Goal: Transaction & Acquisition: Purchase product/service

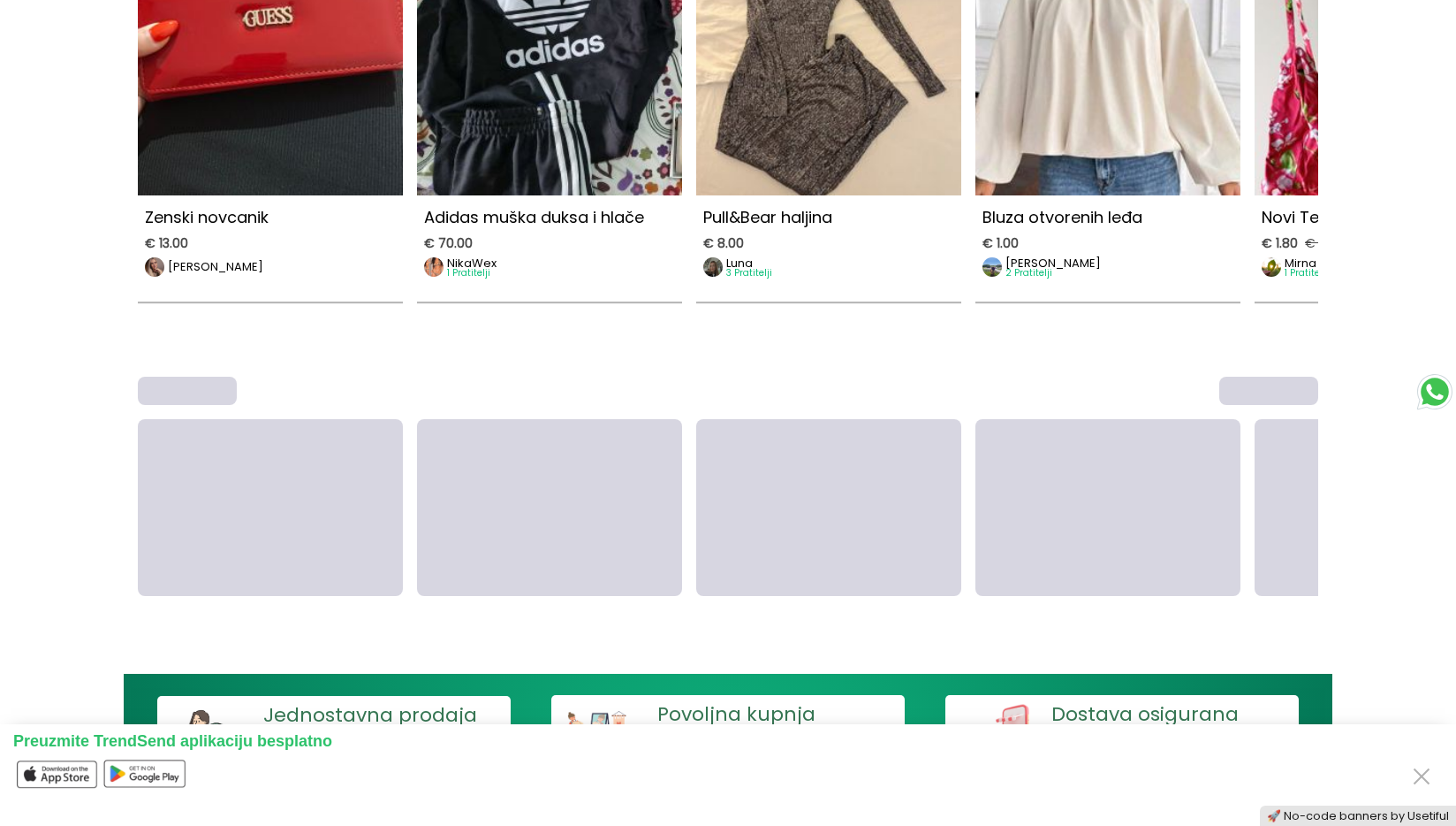
scroll to position [1012, 0]
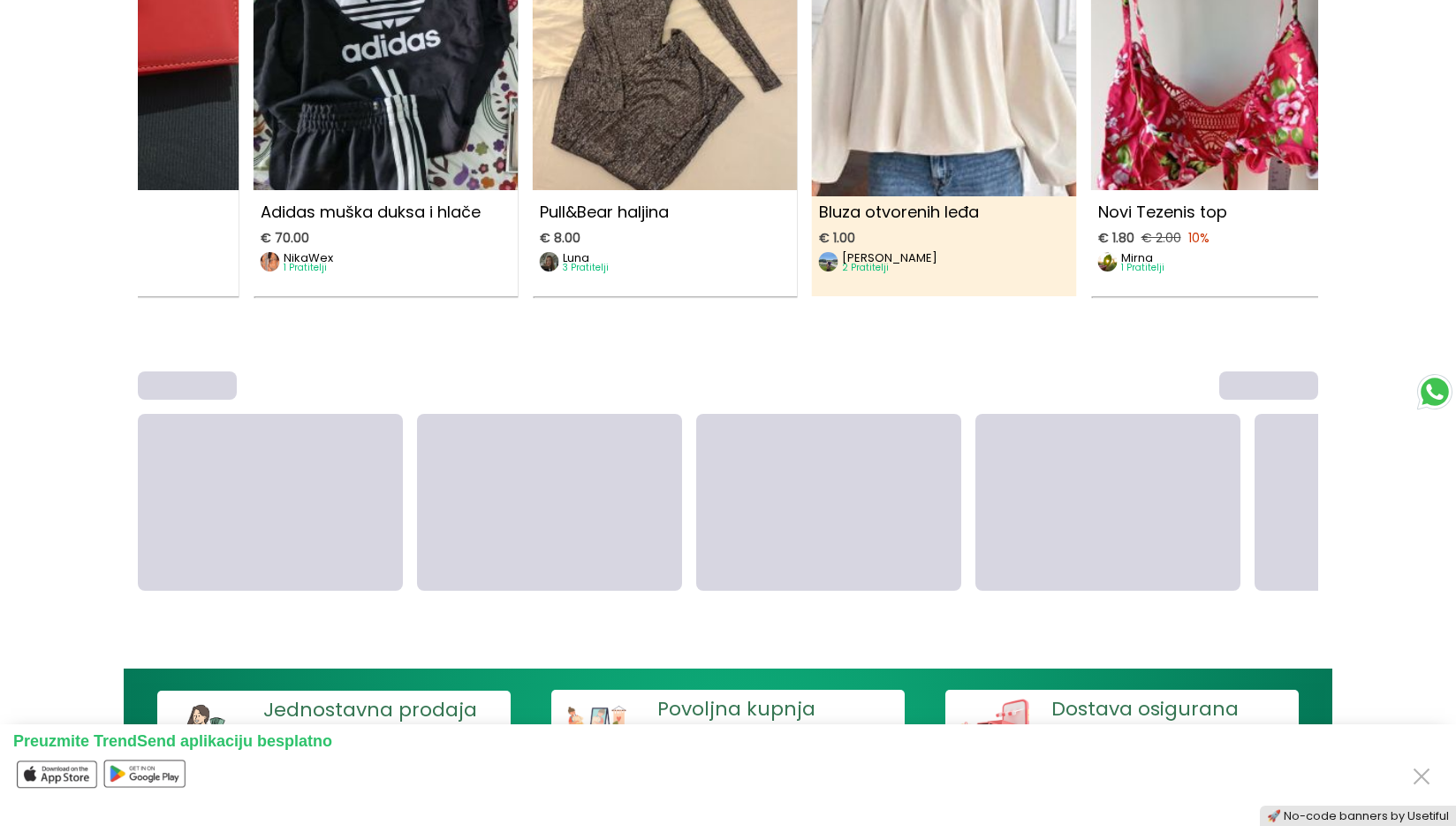
click at [812, 284] on link "Bluza otvorenih leđa € 1.00 [PERSON_NAME] 2 Pratitelji" at bounding box center [944, 111] width 265 height 371
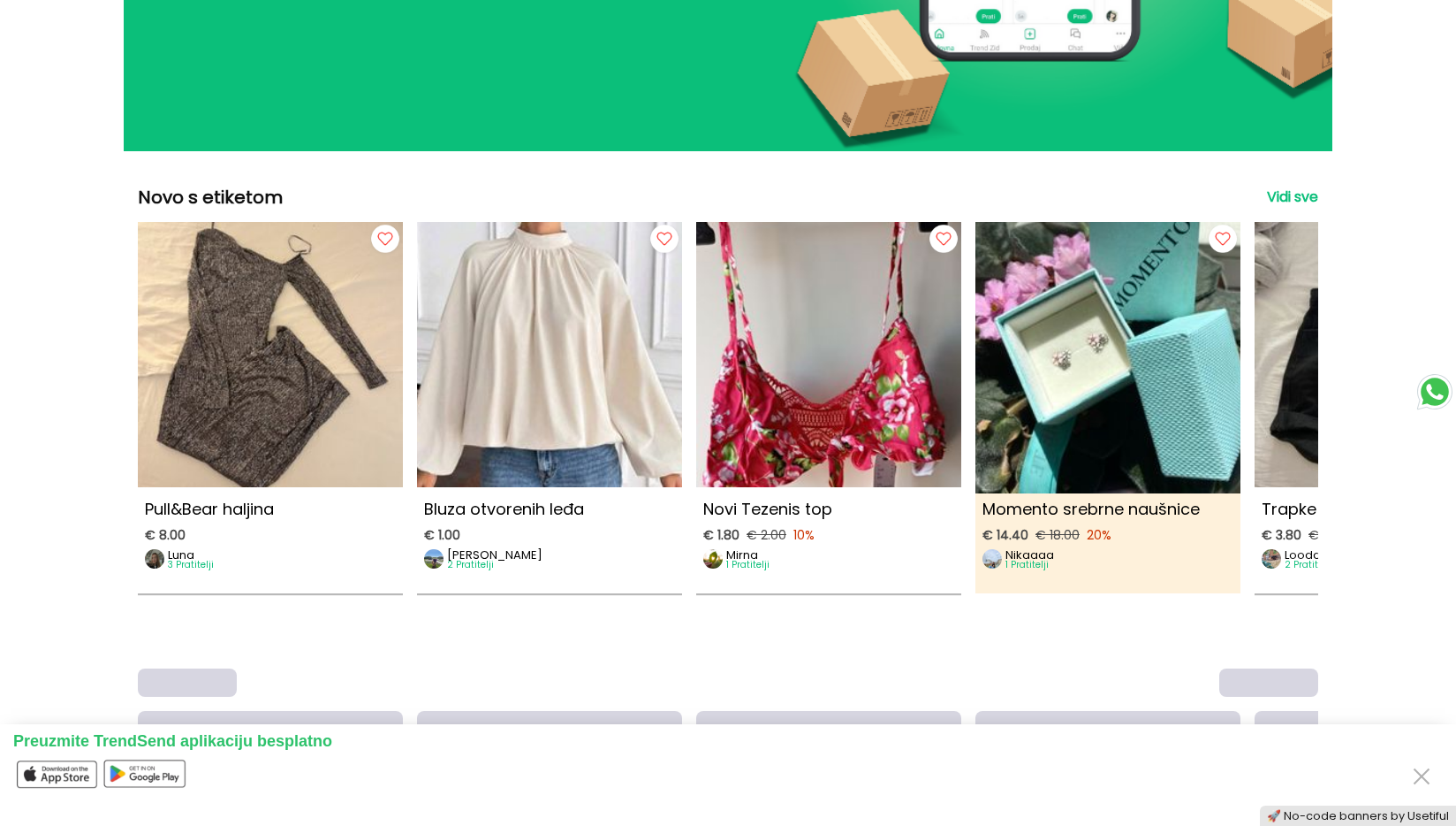
scroll to position [713, 0]
click at [1191, 410] on img at bounding box center [1108, 348] width 291 height 292
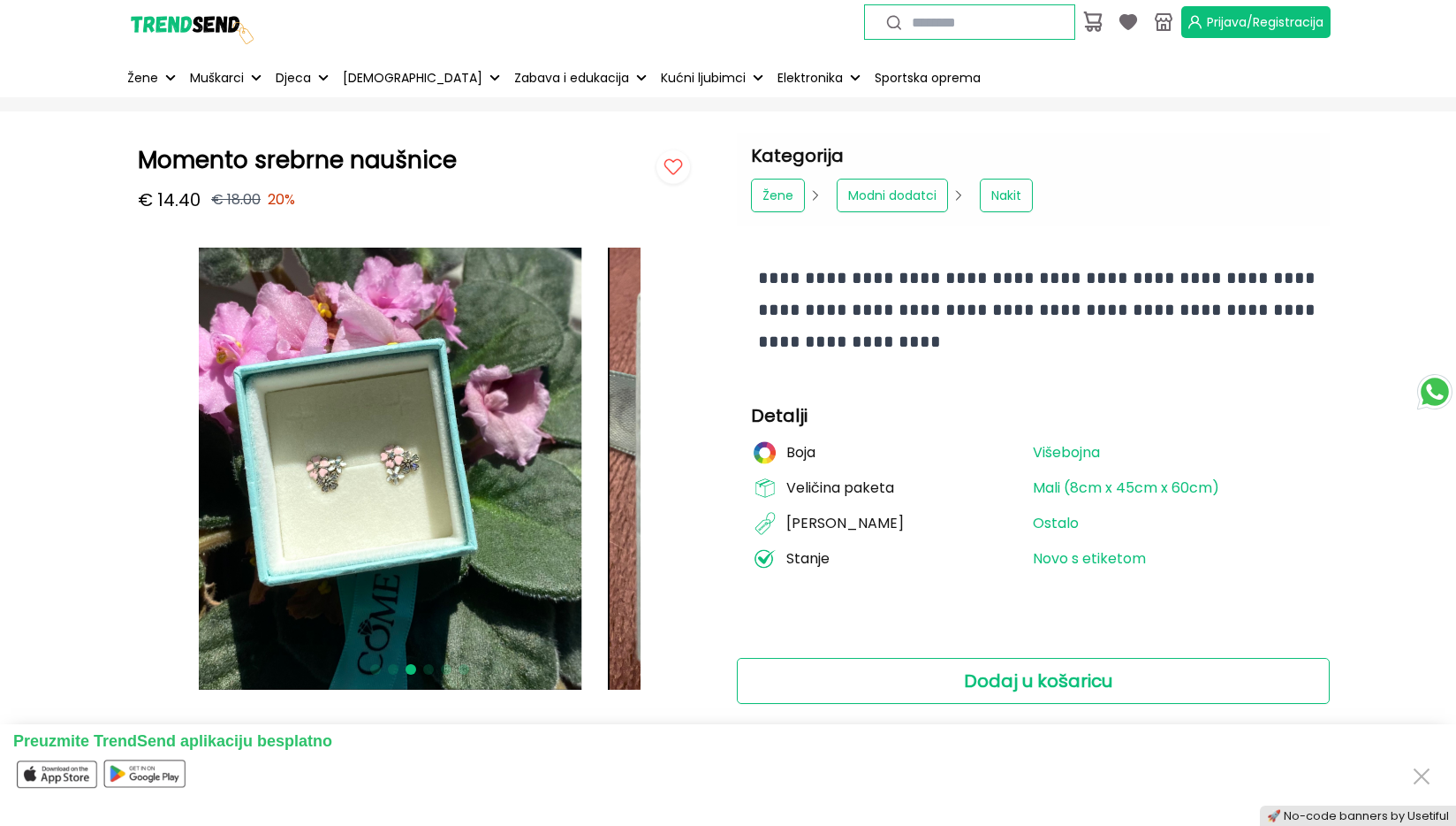
click at [281, 370] on img at bounding box center [360, 468] width 442 height 442
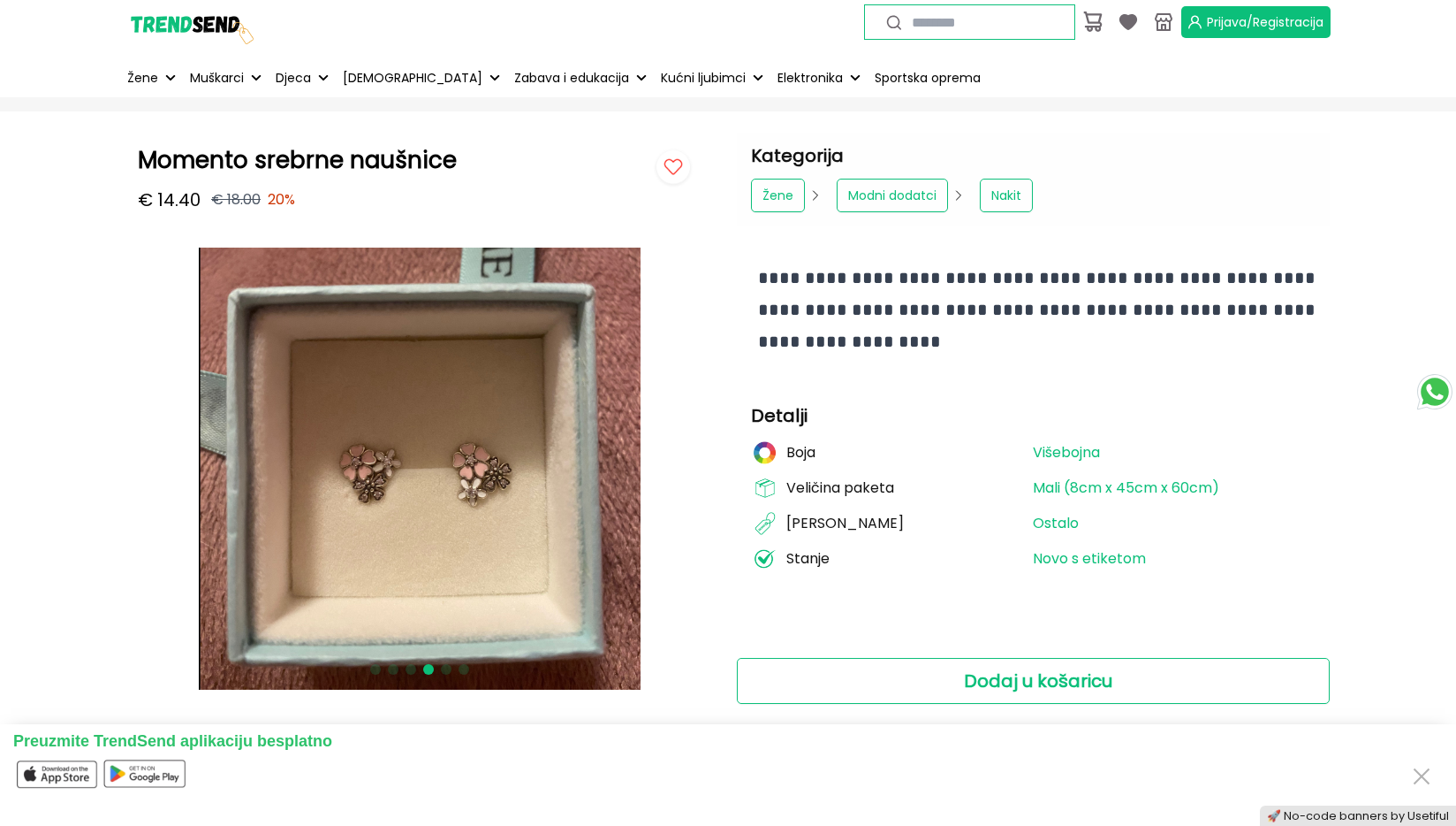
click at [441, 396] on img at bounding box center [420, 468] width 442 height 442
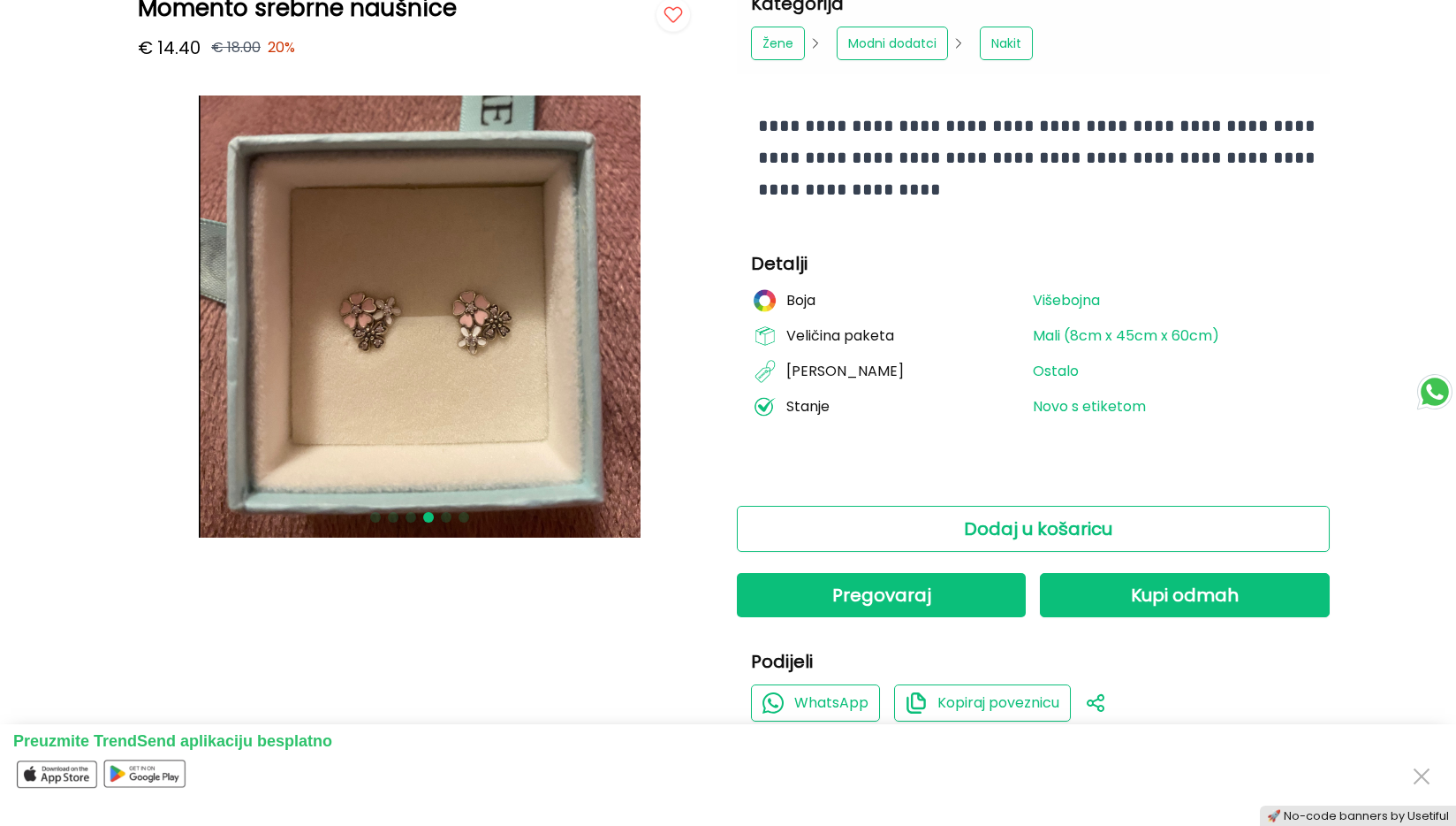
scroll to position [152, 0]
